Goal: Information Seeking & Learning: Learn about a topic

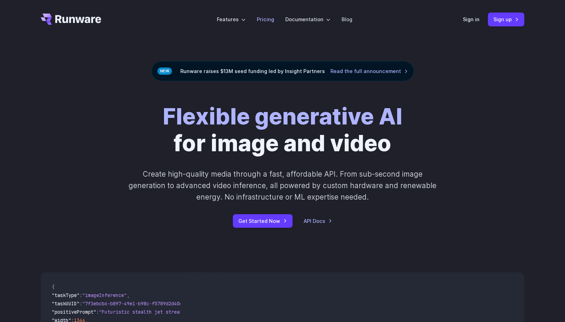
click at [270, 18] on link "Pricing" at bounding box center [265, 19] width 17 height 8
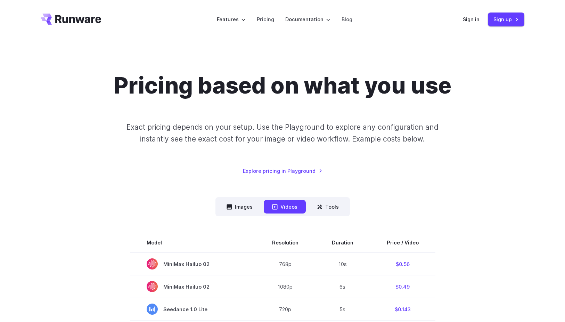
click at [51, 169] on div "Pricing based on what you use Exact pricing depends on your setup. Use the Play…" at bounding box center [282, 123] width 483 height 102
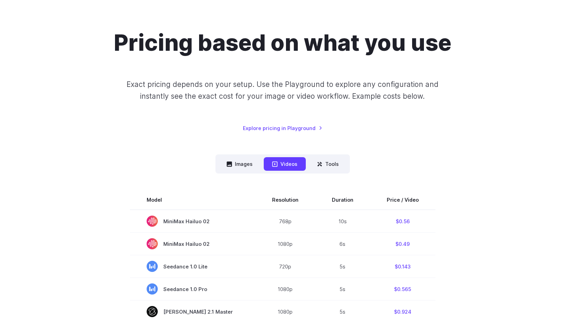
scroll to position [139, 0]
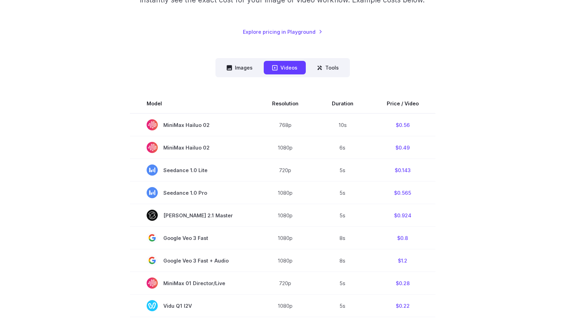
click at [237, 61] on button "Images" at bounding box center [239, 68] width 43 height 14
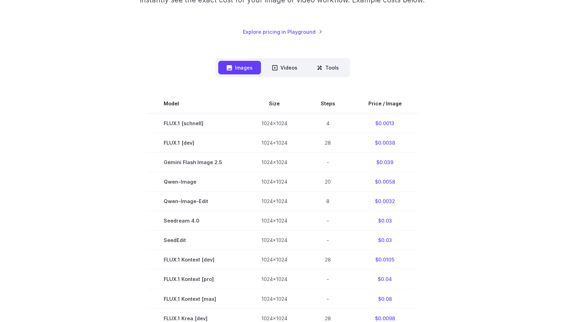
click at [88, 156] on section "Model Size Steps Price / Image FLUX.1 [[PERSON_NAME]] 1024x1024 4 $0.0013 FLUX.…" at bounding box center [282, 298] width 483 height 409
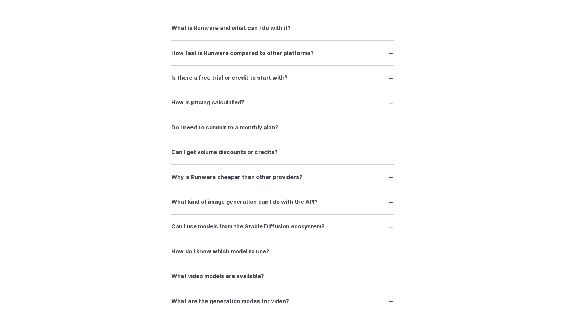
scroll to position [947, 0]
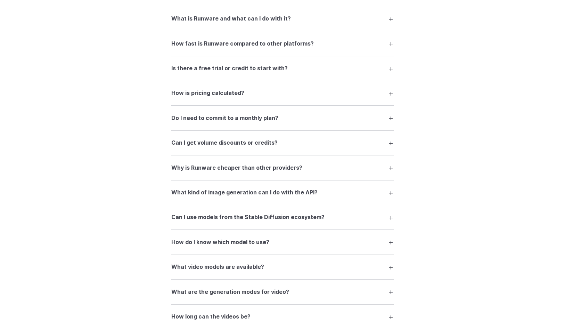
click at [219, 119] on h3 "Do I need to commit to a monthly plan?" at bounding box center [224, 118] width 107 height 9
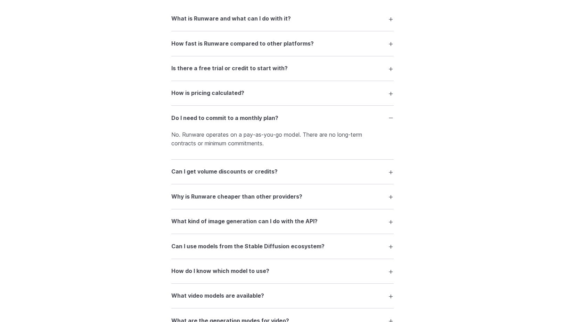
click at [215, 173] on h3 "Can I get volume discounts or credits?" at bounding box center [224, 171] width 106 height 9
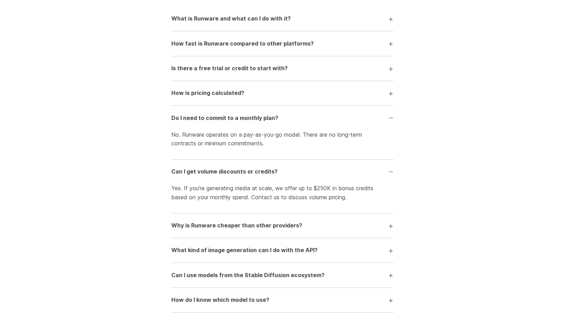
click at [220, 173] on h3 "Can I get volume discounts or credits?" at bounding box center [224, 171] width 106 height 9
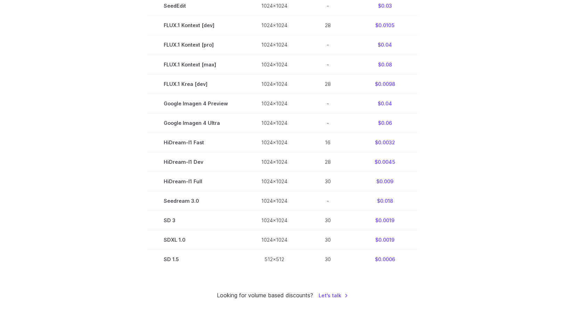
scroll to position [0, 0]
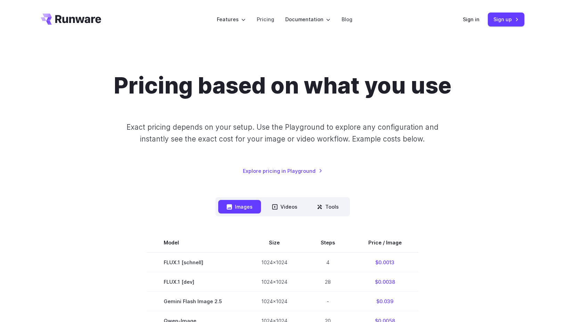
click at [467, 141] on div "Pricing based on what you use Exact pricing depends on your setup. Use the Play…" at bounding box center [282, 123] width 483 height 102
click at [473, 18] on link "Sign in" at bounding box center [471, 19] width 17 height 8
